Goal: Information Seeking & Learning: Understand process/instructions

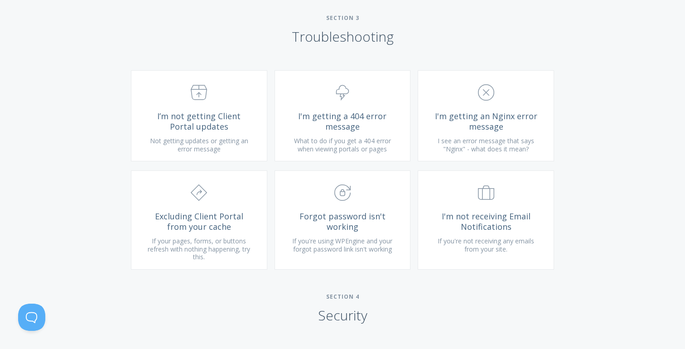
scroll to position [948, 0]
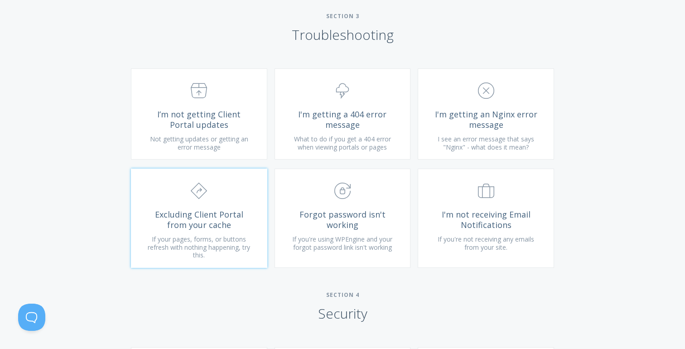
click at [188, 230] on span "Excluding Client Portal from your cache" at bounding box center [199, 219] width 108 height 20
click at [500, 224] on span "I'm not receiving Email Notifications" at bounding box center [486, 219] width 108 height 20
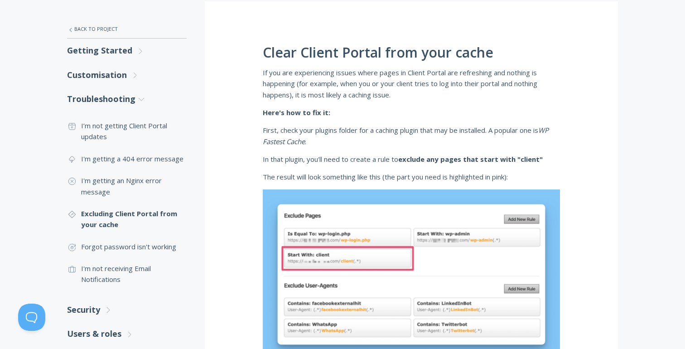
scroll to position [209, 0]
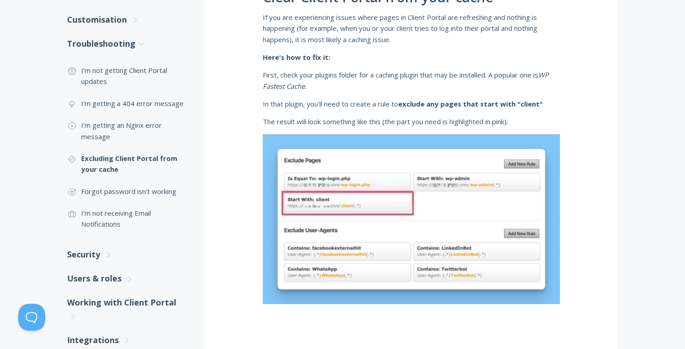
click at [577, 171] on div "Clear Client Portal from your cache If you are experiencing issues where pages …" at bounding box center [411, 170] width 413 height 448
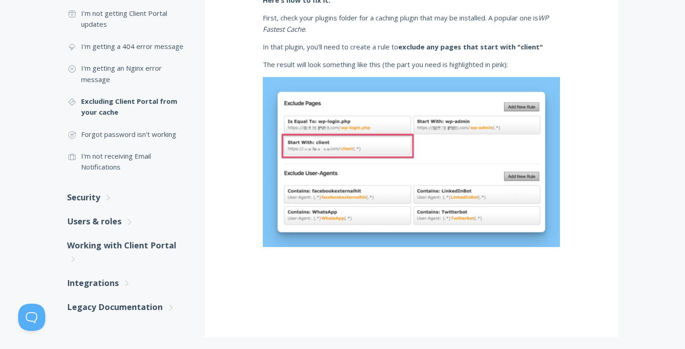
scroll to position [160, 0]
